Goal: Task Accomplishment & Management: Use online tool/utility

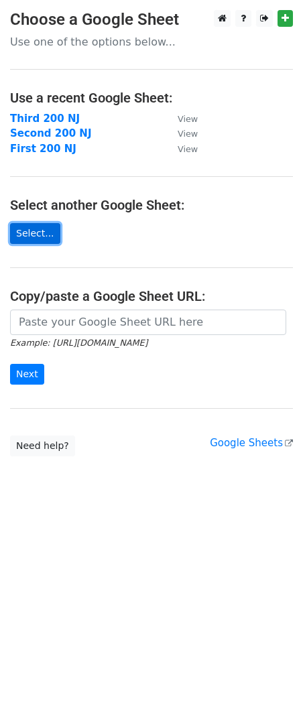
click at [26, 235] on link "Select..." at bounding box center [35, 233] width 50 height 21
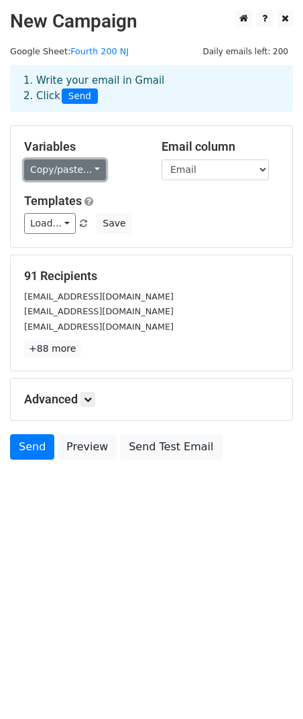
click at [94, 169] on link "Copy/paste..." at bounding box center [65, 169] width 82 height 21
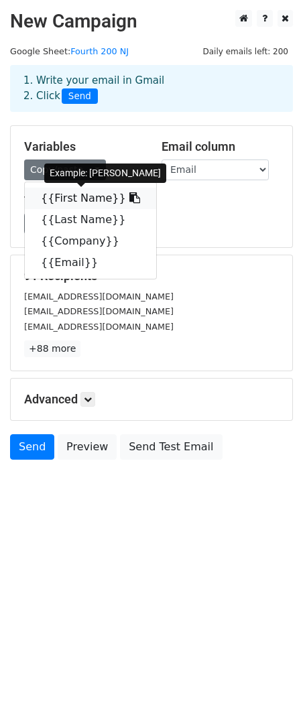
click at [86, 192] on link "{{First Name}}" at bounding box center [90, 198] width 131 height 21
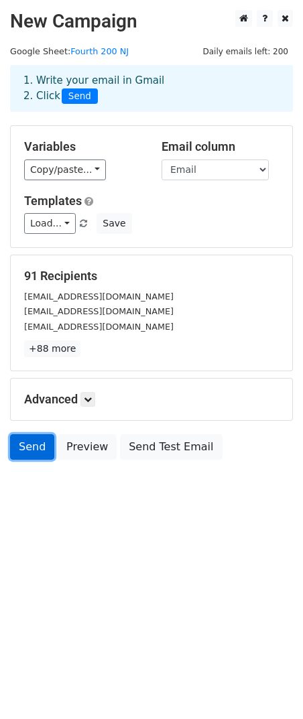
click at [29, 453] on link "Send" at bounding box center [32, 446] width 44 height 25
